Goal: Browse casually

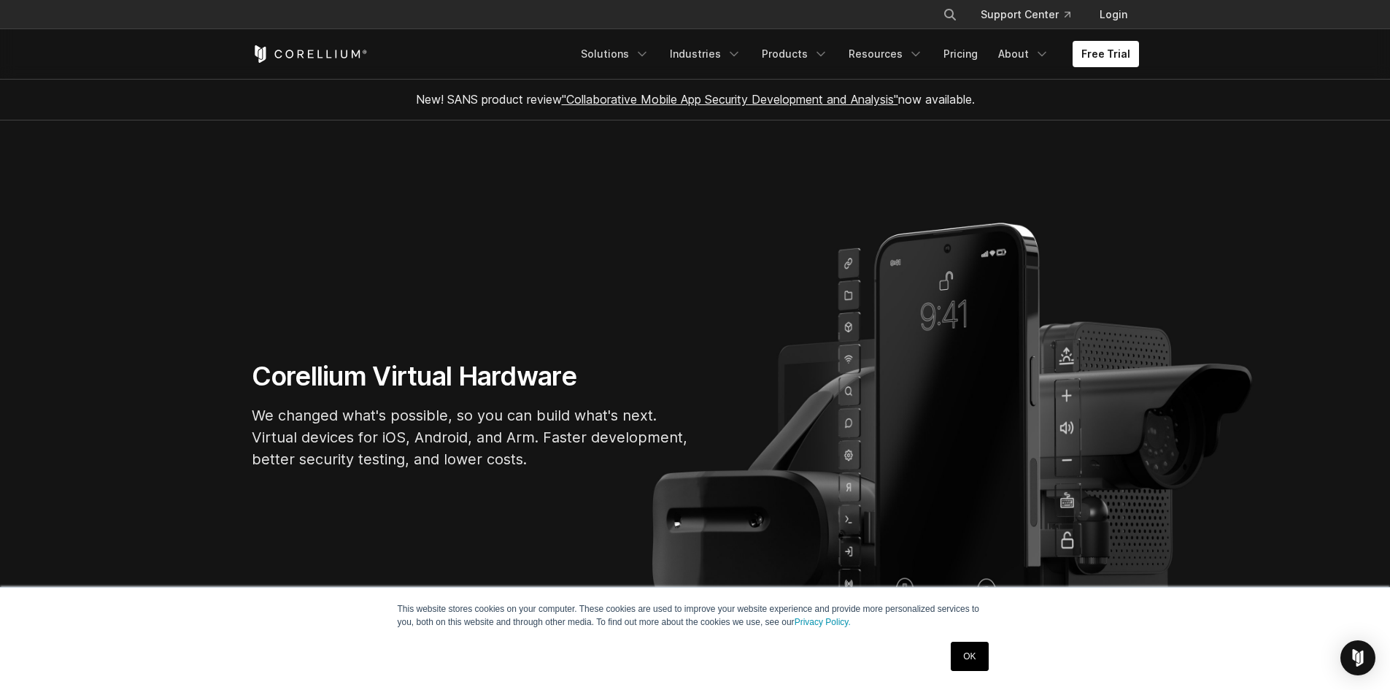
click at [960, 652] on link "OK" at bounding box center [969, 656] width 37 height 29
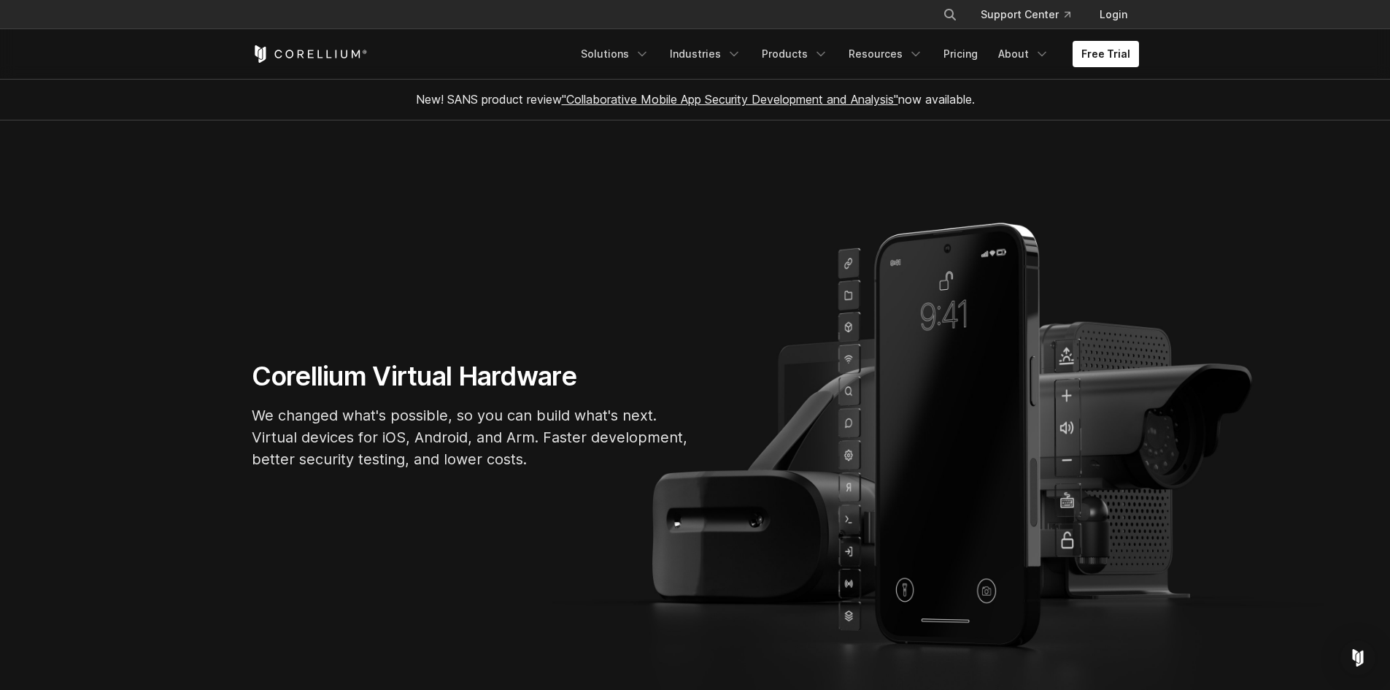
drag, startPoint x: 1175, startPoint y: 276, endPoint x: 1188, endPoint y: 284, distance: 15.4
click at [1176, 276] on section "Corellium Virtual Hardware We changed what's possible, so you can build what's …" at bounding box center [695, 420] width 1390 height 600
click at [1229, 312] on section "Corellium Virtual Hardware We changed what's possible, so you can build what's …" at bounding box center [695, 420] width 1390 height 600
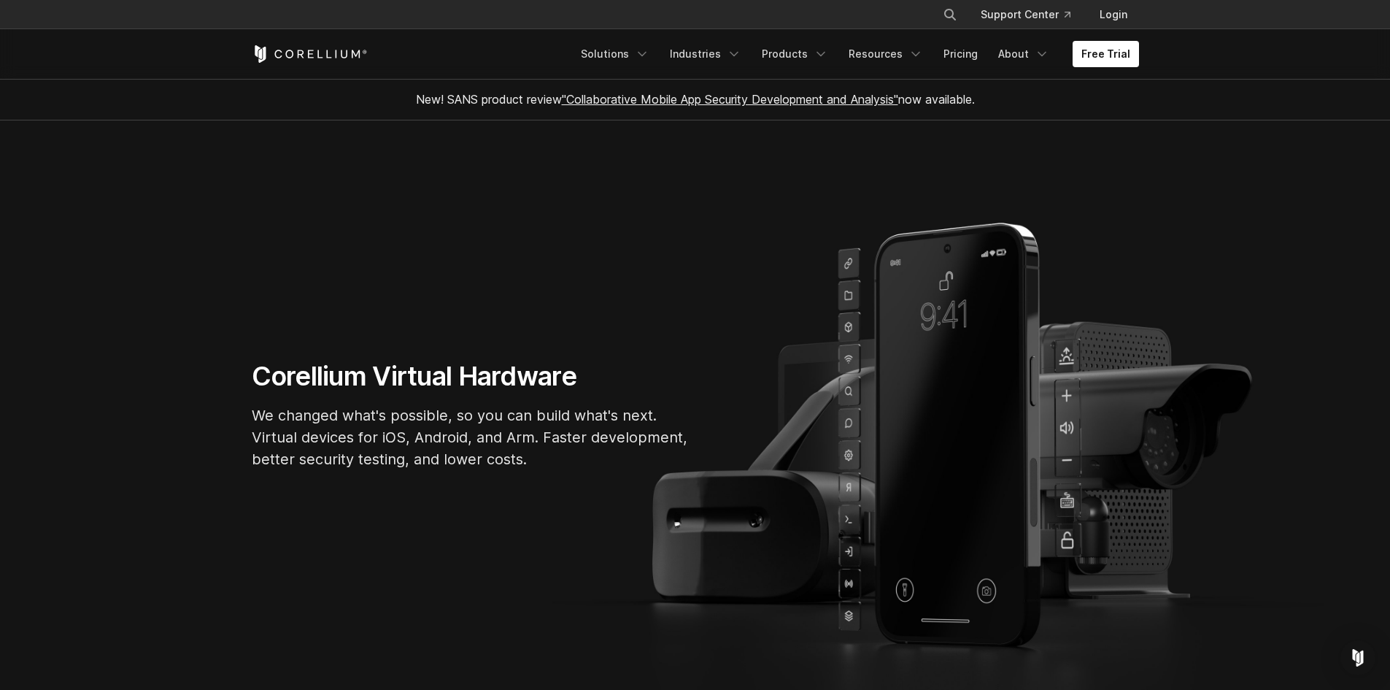
drag, startPoint x: 1229, startPoint y: 312, endPoint x: 1242, endPoint y: 310, distance: 13.2
click at [1229, 312] on section "Corellium Virtual Hardware We changed what's possible, so you can build what's …" at bounding box center [695, 420] width 1390 height 600
click at [1249, 307] on section "Corellium Virtual Hardware We changed what's possible, so you can build what's …" at bounding box center [695, 420] width 1390 height 600
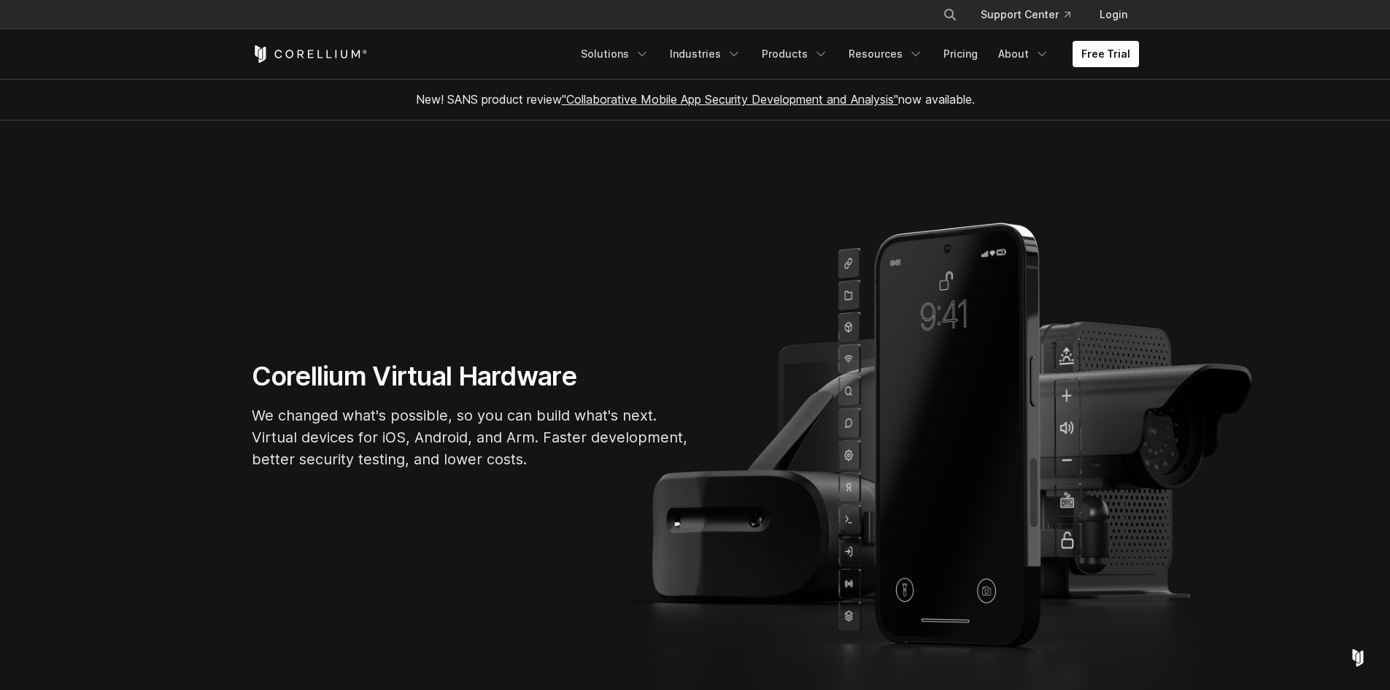
click at [737, 181] on section "Corellium Virtual Hardware We changed what's possible, so you can build what's …" at bounding box center [695, 420] width 1390 height 600
